Goal: Check status: Check status

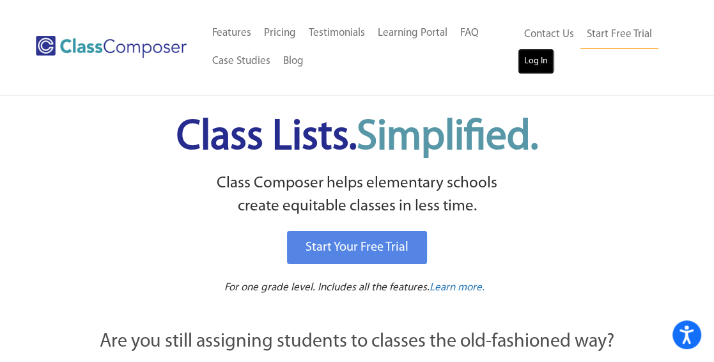
click at [529, 60] on link "Log In" at bounding box center [536, 62] width 36 height 26
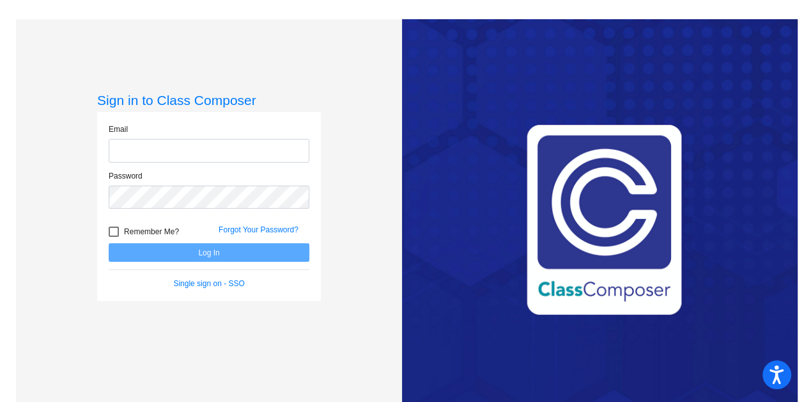
type input "[EMAIL_ADDRESS][DOMAIN_NAME]"
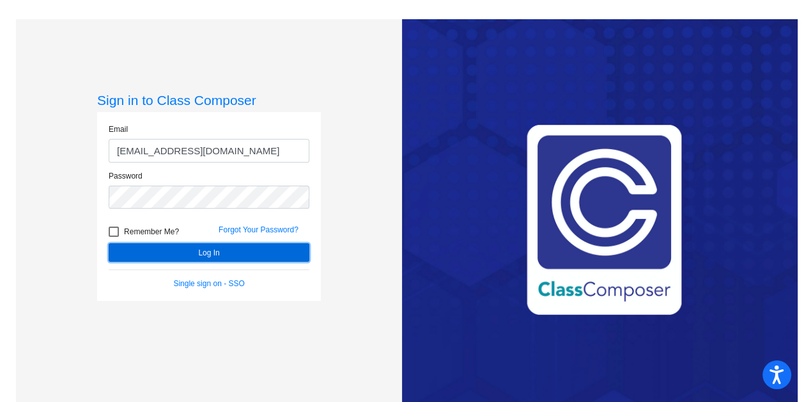
click at [186, 248] on button "Log In" at bounding box center [209, 252] width 201 height 19
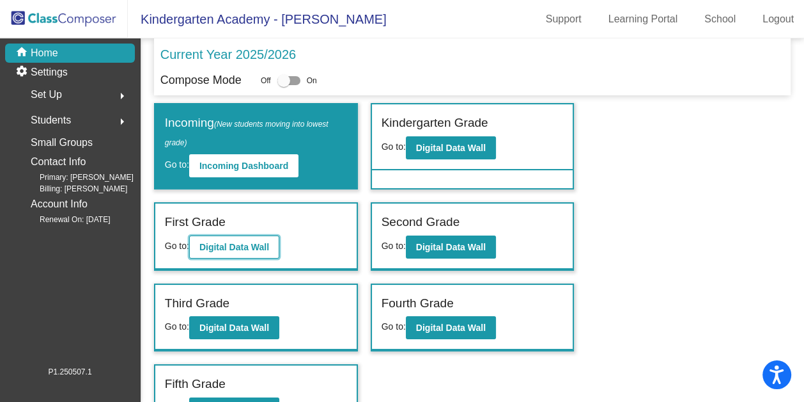
click at [249, 249] on b "Digital Data Wall" at bounding box center [234, 247] width 70 height 10
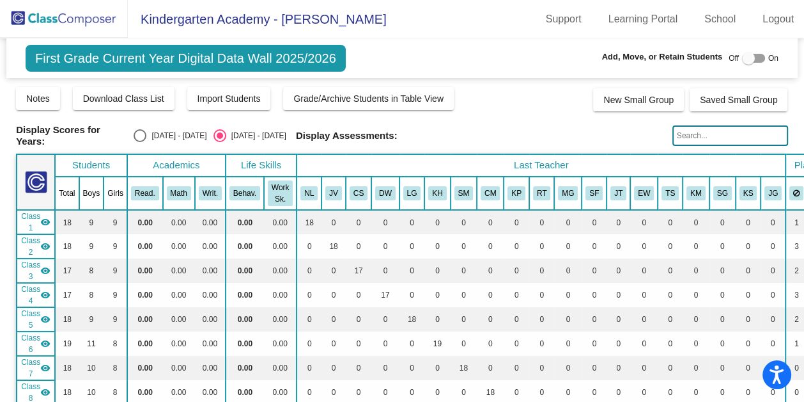
click at [146, 135] on div "Select an option" at bounding box center [140, 135] width 13 height 13
click at [140, 142] on input "[DATE] - [DATE]" at bounding box center [139, 142] width 1 height 1
radio input "true"
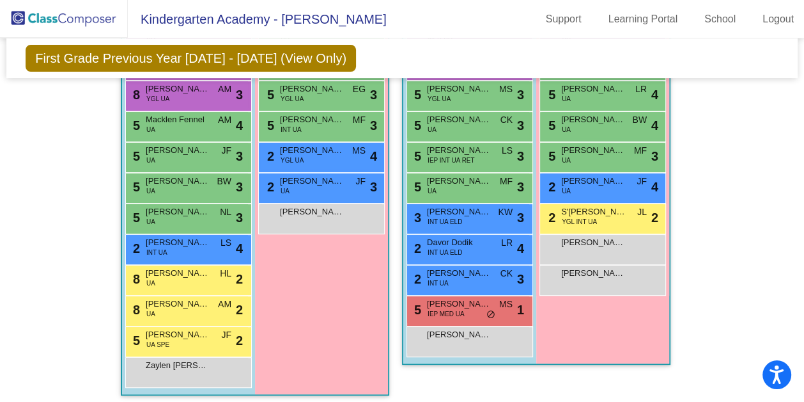
scroll to position [3992, 0]
